Goal: Navigation & Orientation: Find specific page/section

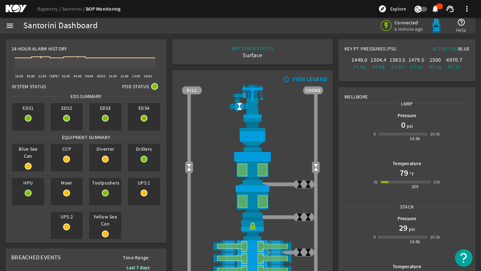
scroll to position [35, 0]
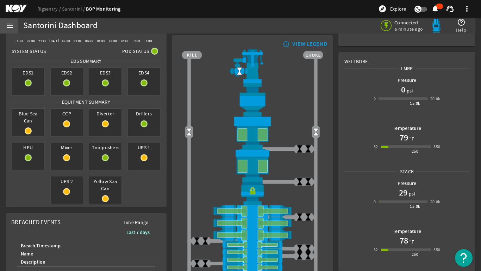
click at [10, 25] on mat-icon "menu" at bounding box center [10, 25] width 8 height 8
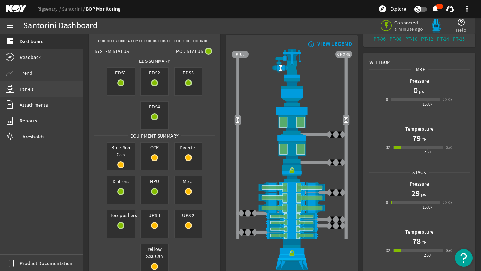
click at [25, 87] on span "Panels" at bounding box center [27, 88] width 14 height 7
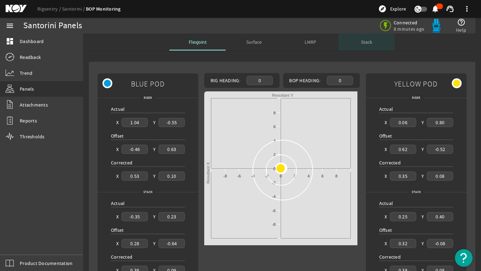
click at [361, 42] on span "Stack" at bounding box center [366, 41] width 11 height 5
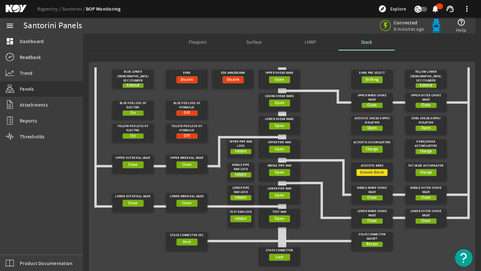
click at [316, 42] on div "LMRP" at bounding box center [310, 41] width 56 height 17
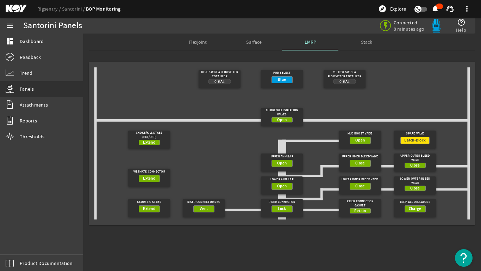
click at [256, 36] on span "Surface" at bounding box center [254, 41] width 16 height 17
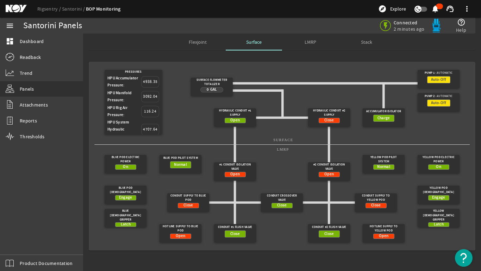
click at [369, 42] on span "Stack" at bounding box center [366, 41] width 11 height 5
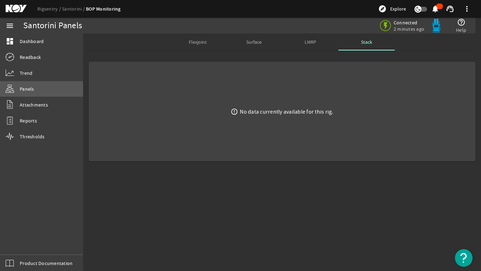
click at [23, 87] on span "Panels" at bounding box center [27, 88] width 14 height 7
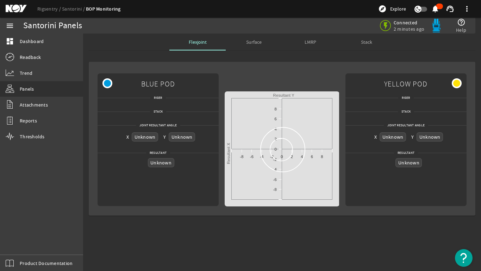
click at [371, 41] on span "Stack" at bounding box center [366, 41] width 11 height 5
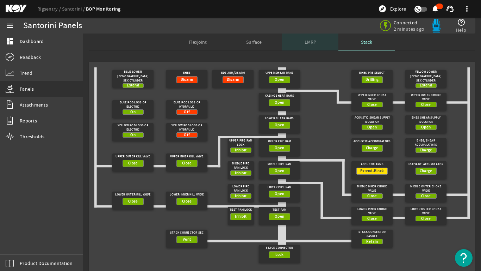
click at [311, 40] on span "LMRP" at bounding box center [311, 41] width 12 height 5
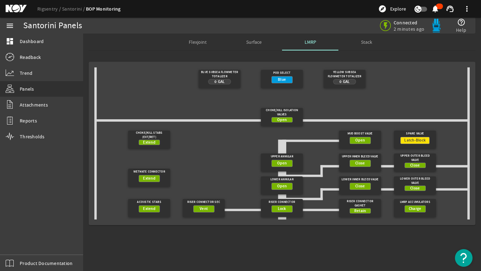
click at [252, 38] on span "Surface" at bounding box center [254, 41] width 16 height 17
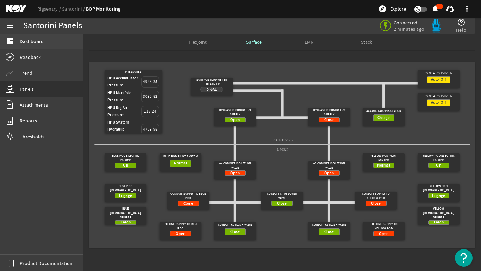
click at [23, 37] on link "dashboard Dashboard" at bounding box center [41, 41] width 83 height 16
